Goal: Task Accomplishment & Management: Use online tool/utility

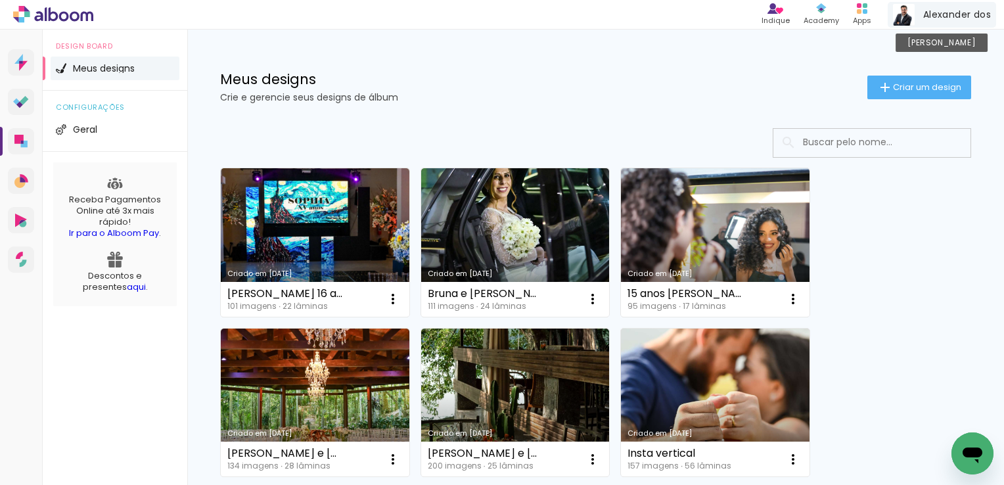
click at [960, 7] on div "Alexander dos Conta Alboom" at bounding box center [942, 15] width 108 height 26
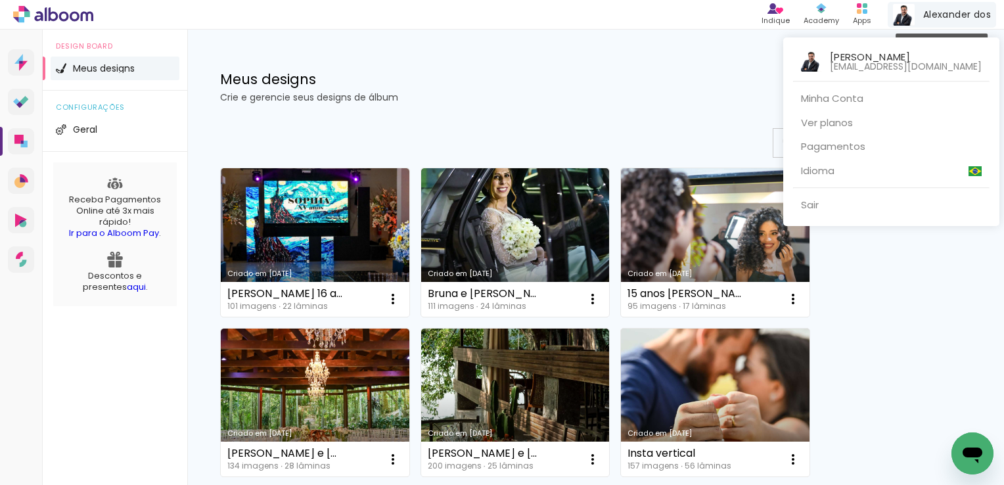
click at [960, 7] on div at bounding box center [502, 242] width 1004 height 485
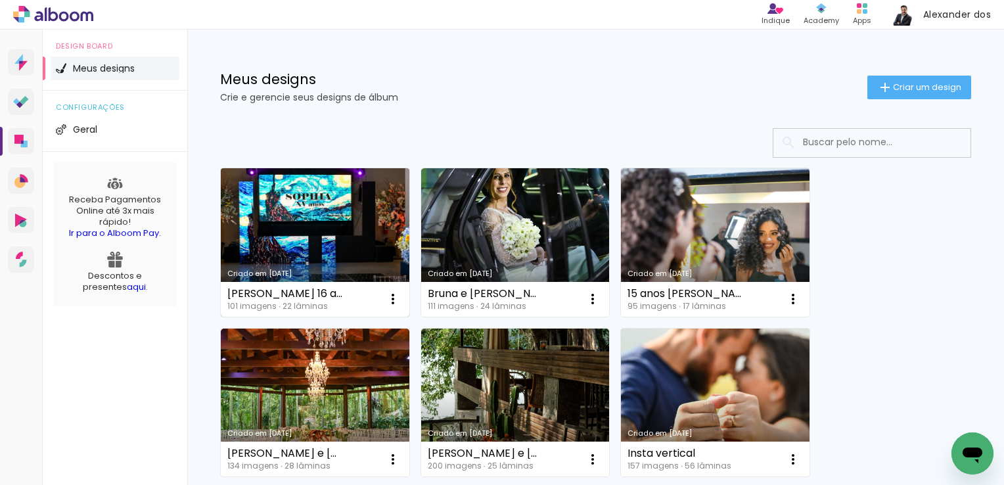
click at [378, 206] on link "Criado em [DATE]" at bounding box center [315, 242] width 189 height 149
